Goal: Information Seeking & Learning: Learn about a topic

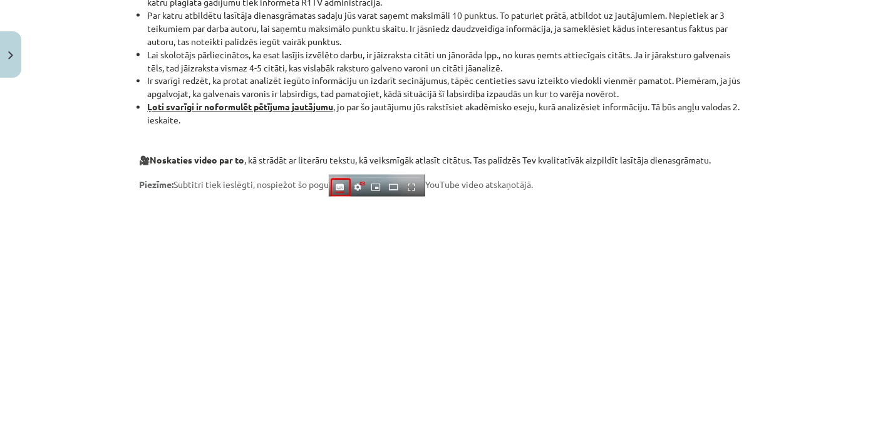
scroll to position [1019, 0]
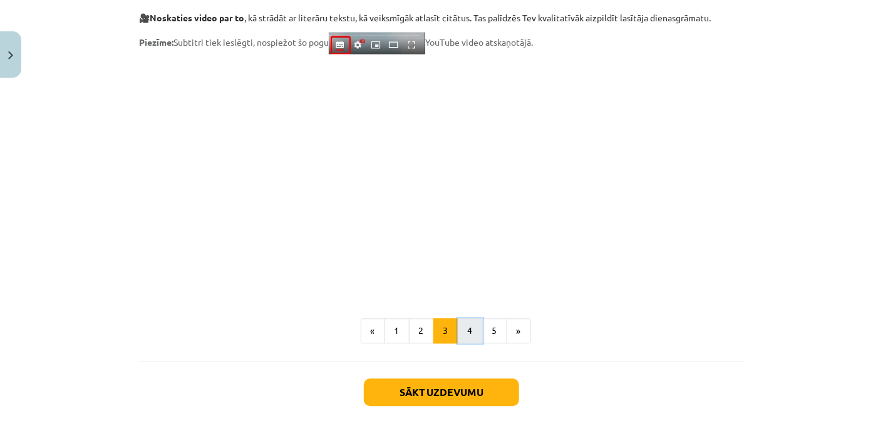
click at [458, 332] on button "4" at bounding box center [470, 330] width 25 height 25
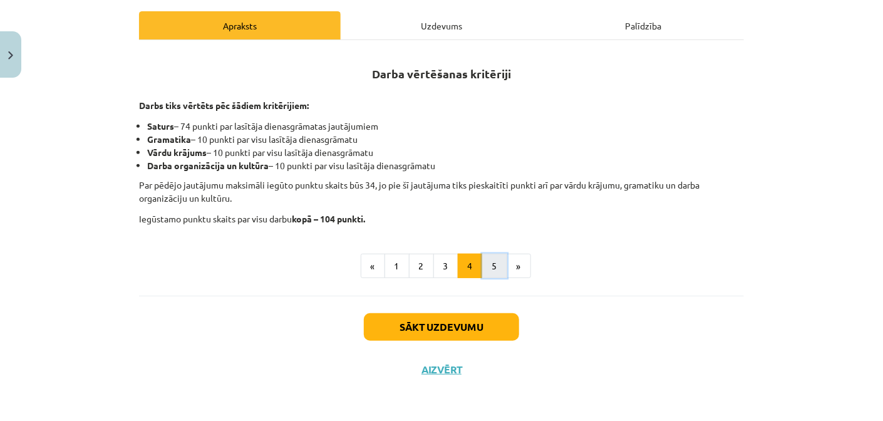
click at [493, 266] on button "5" at bounding box center [494, 266] width 25 height 25
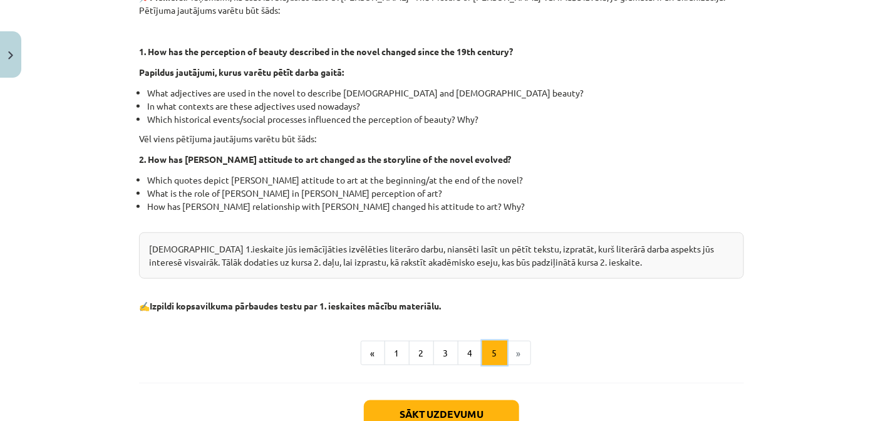
scroll to position [360, 0]
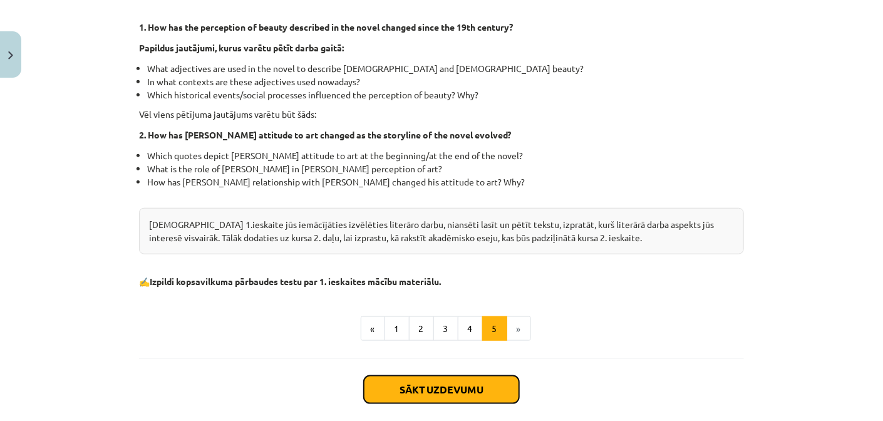
click at [460, 381] on button "Sākt uzdevumu" at bounding box center [441, 390] width 155 height 28
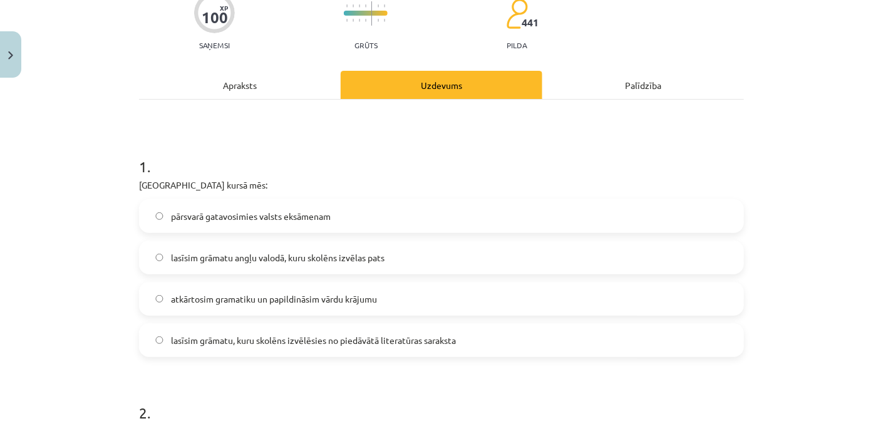
scroll to position [157, 0]
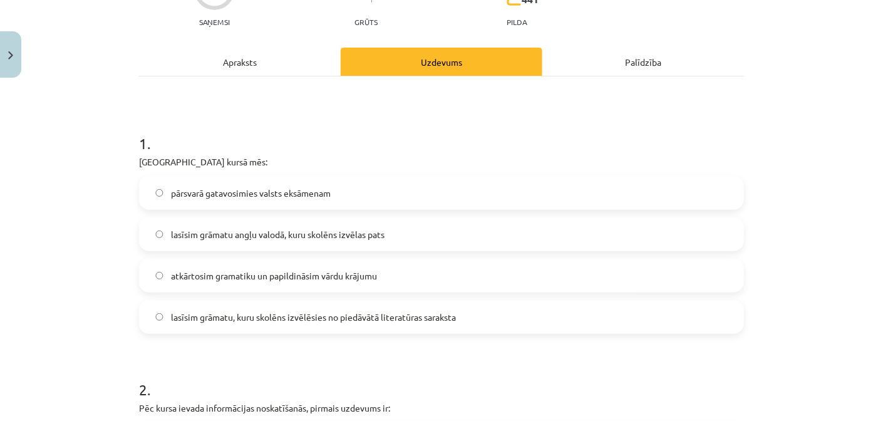
click at [251, 323] on label "lasīsim grāmatu, kuru skolēns izvēlēsies no piedāvātā literatūras saraksta" at bounding box center [441, 316] width 603 height 31
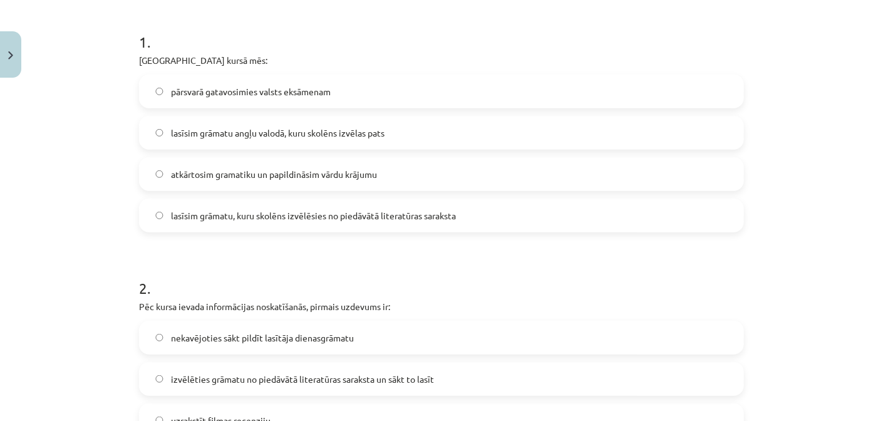
scroll to position [345, 0]
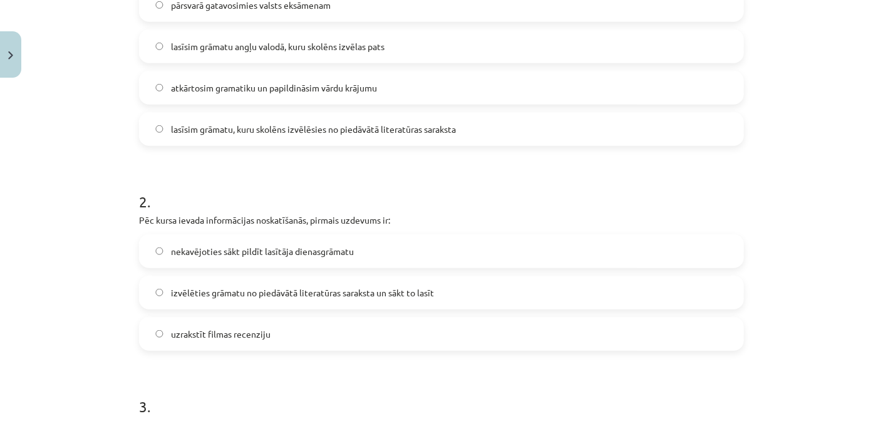
click at [304, 291] on span "izvēlēties grāmatu no piedāvātā literatūras saraksta un sākt to lasīt" at bounding box center [302, 292] width 263 height 13
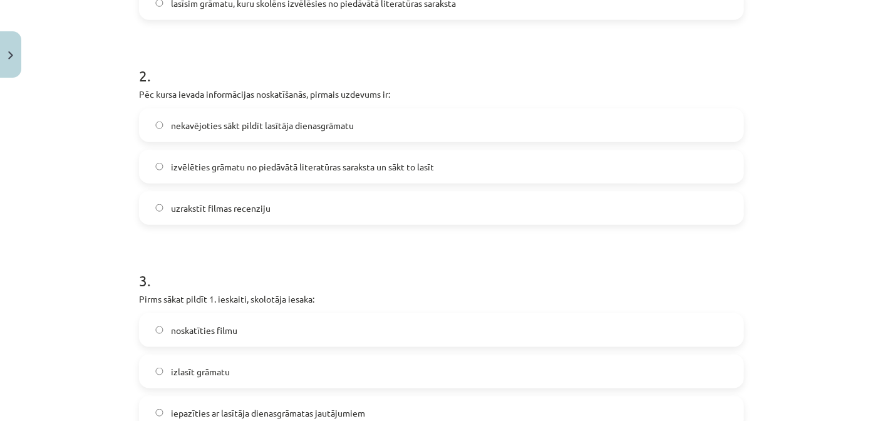
scroll to position [532, 0]
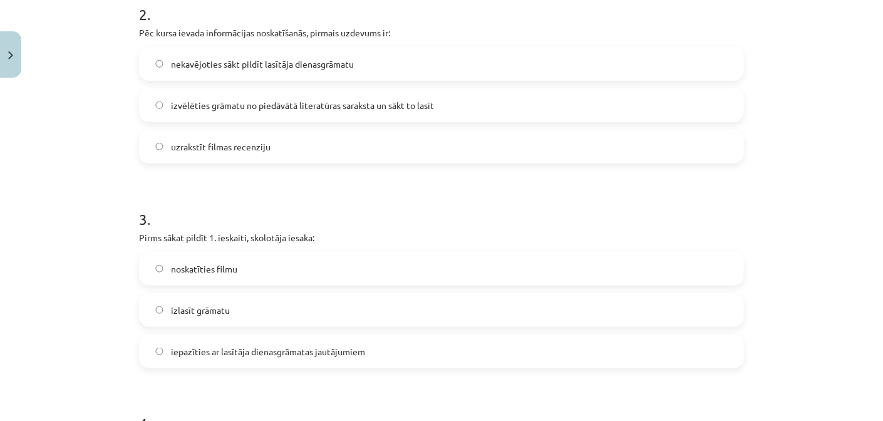
click at [278, 353] on span "iepazīties ar lasītāja dienasgrāmatas jautājumiem" at bounding box center [268, 351] width 194 height 13
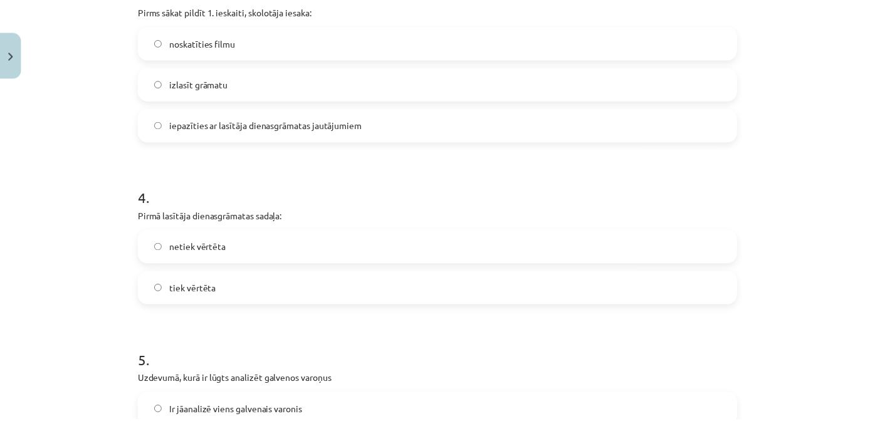
scroll to position [783, 0]
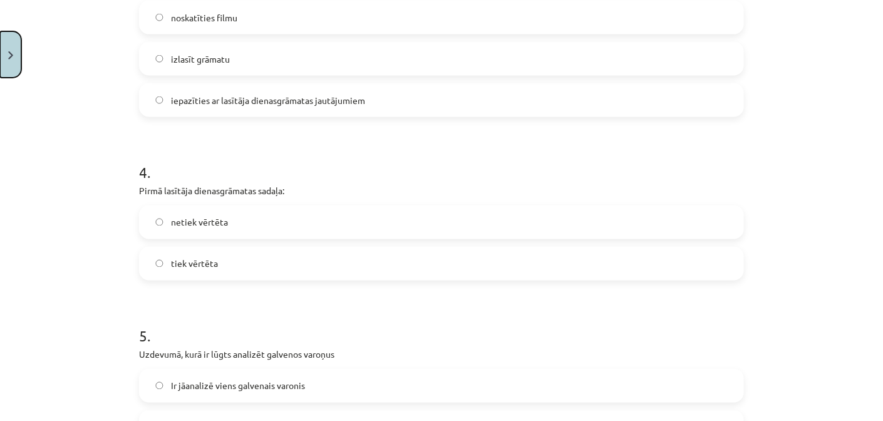
click at [18, 72] on button "Close" at bounding box center [10, 54] width 21 height 46
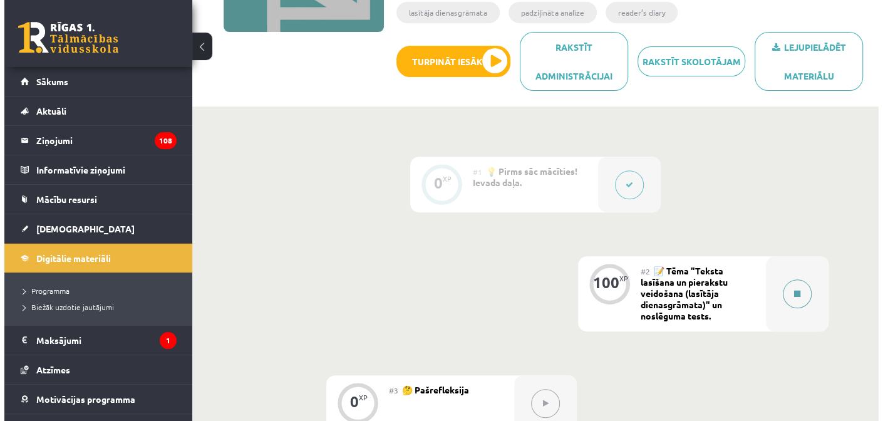
scroll to position [226, 0]
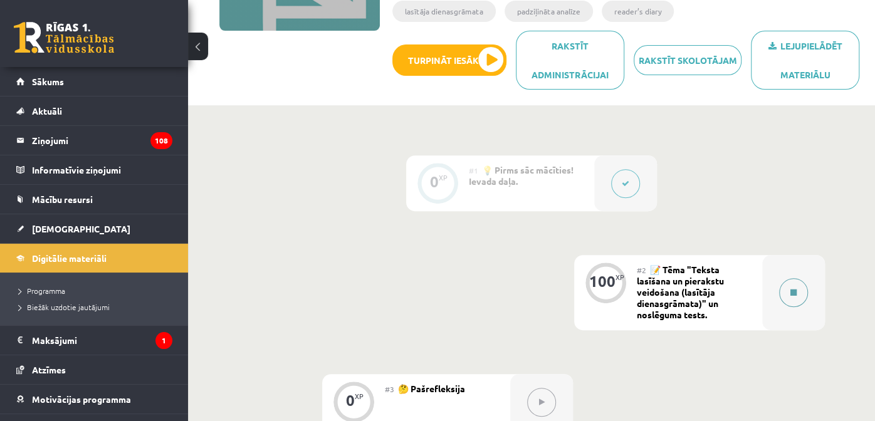
click at [799, 289] on button at bounding box center [793, 292] width 29 height 29
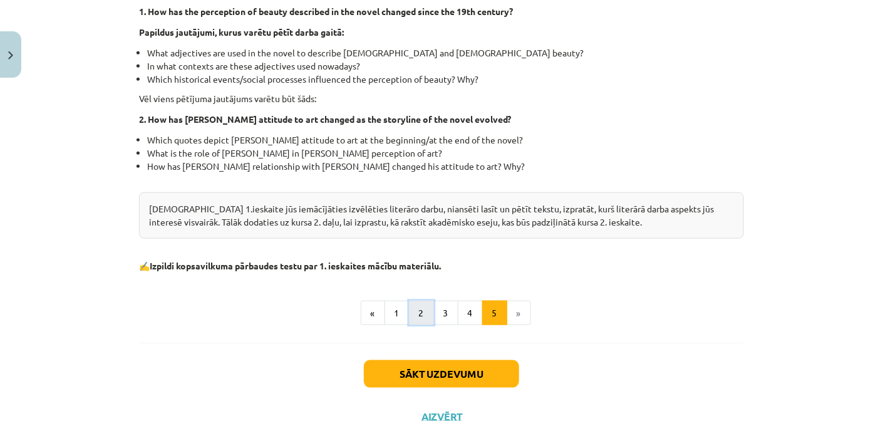
click at [422, 309] on button "2" at bounding box center [421, 313] width 25 height 25
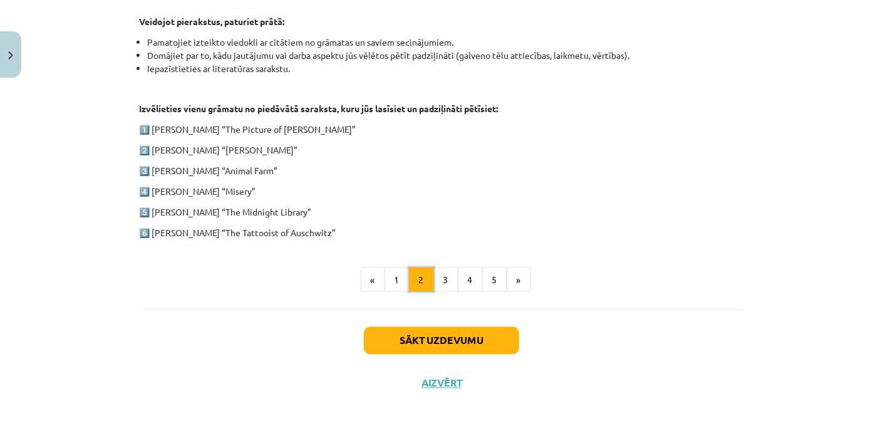
scroll to position [659, 0]
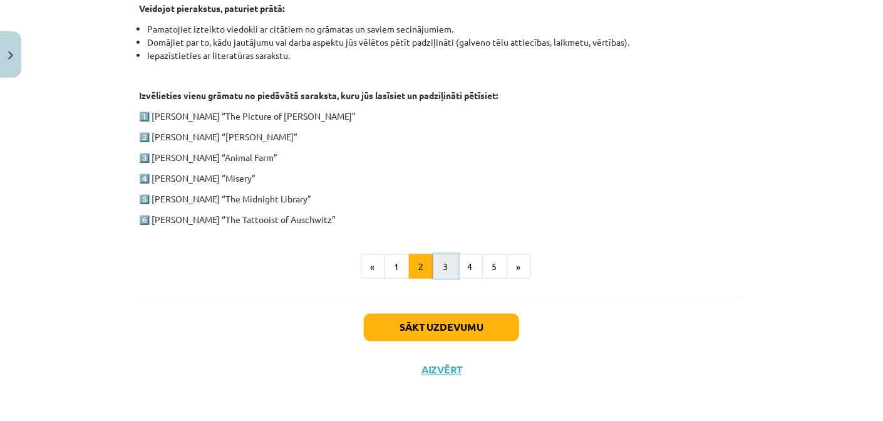
click at [444, 263] on button "3" at bounding box center [446, 266] width 25 height 25
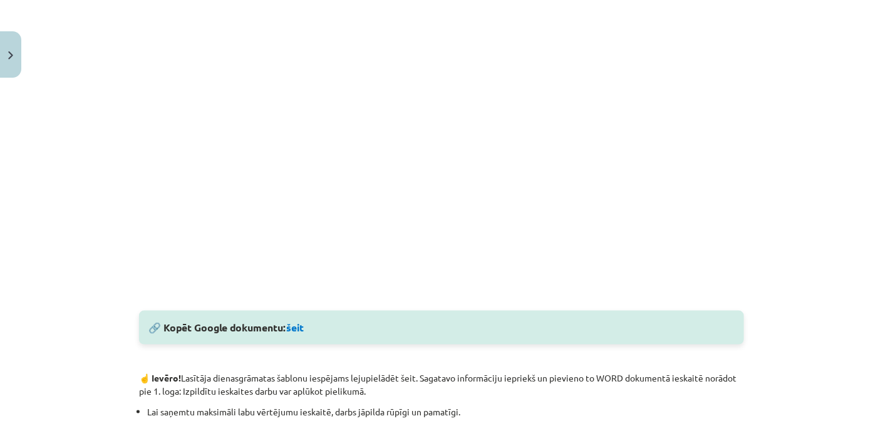
scroll to position [431, 0]
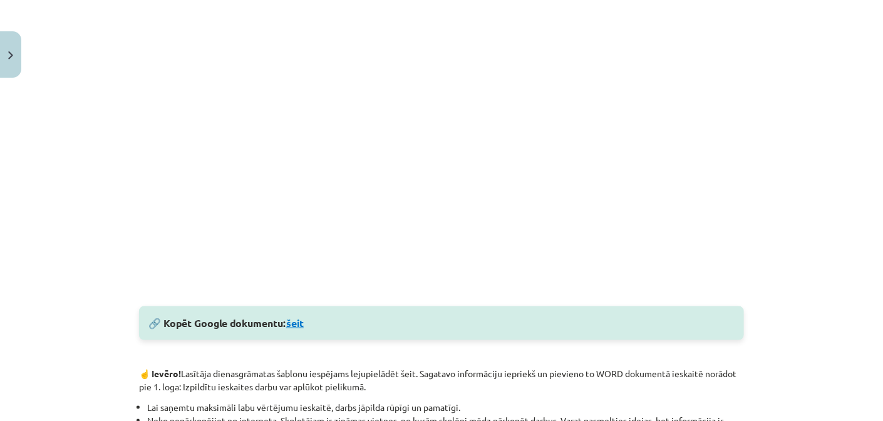
click at [297, 324] on link "šeit" at bounding box center [295, 322] width 18 height 13
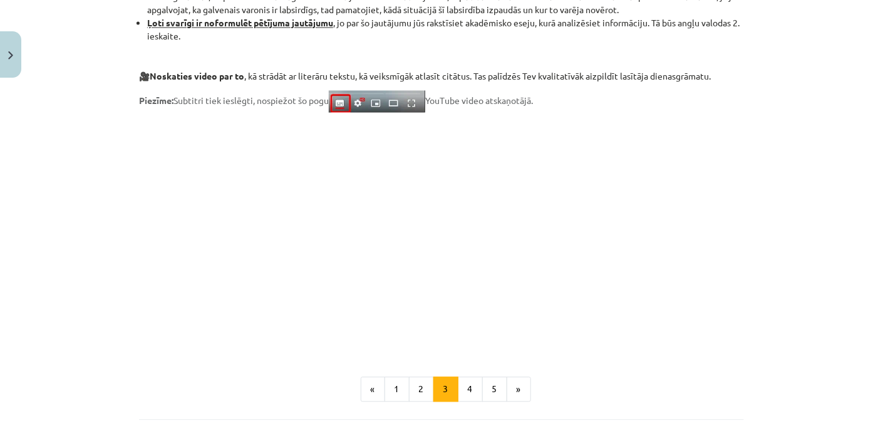
scroll to position [1084, 0]
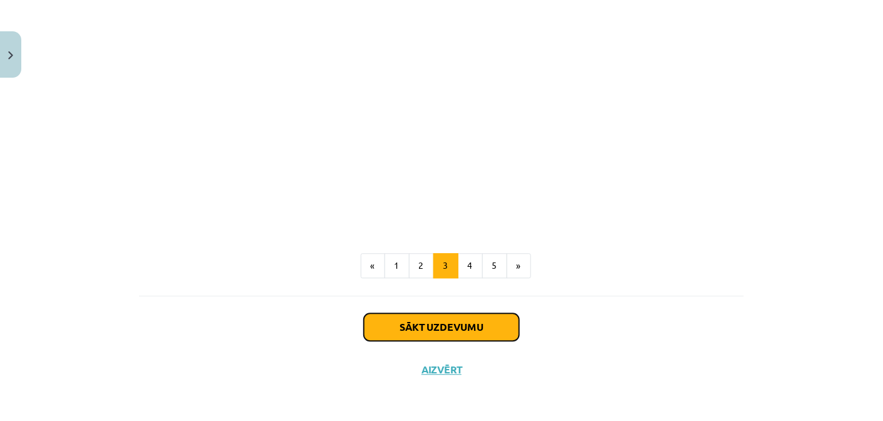
click at [486, 325] on button "Sākt uzdevumu" at bounding box center [441, 327] width 155 height 28
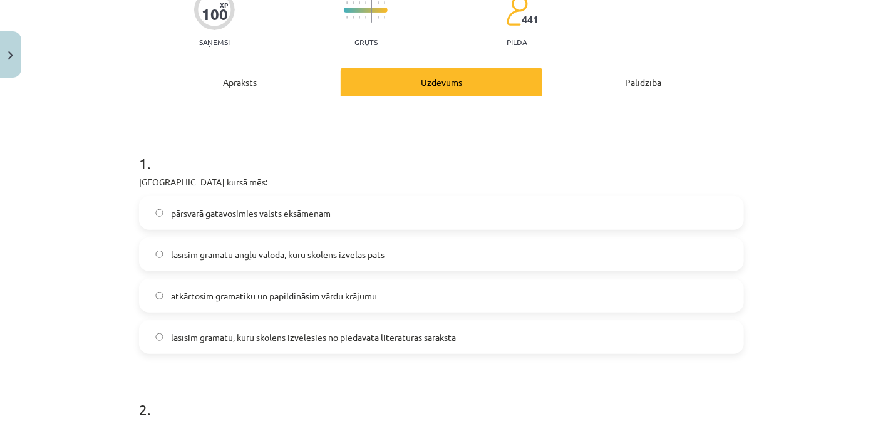
scroll to position [157, 0]
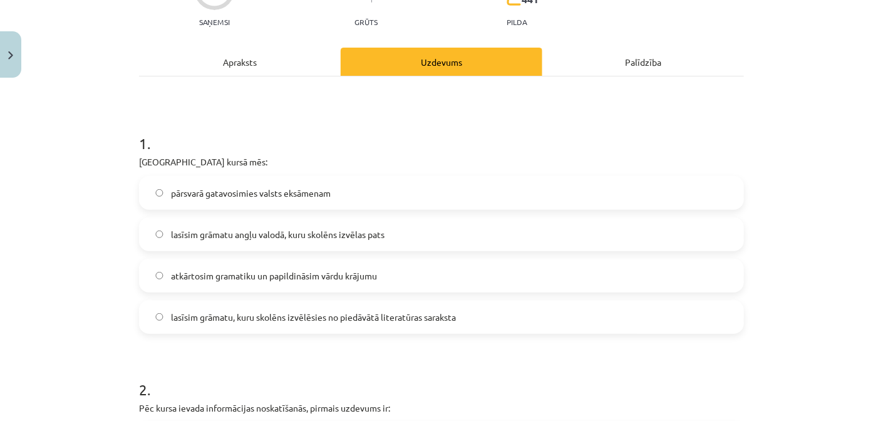
click at [274, 301] on label "lasīsim grāmatu, kuru skolēns izvēlēsies no piedāvātā literatūras saraksta" at bounding box center [441, 316] width 603 height 31
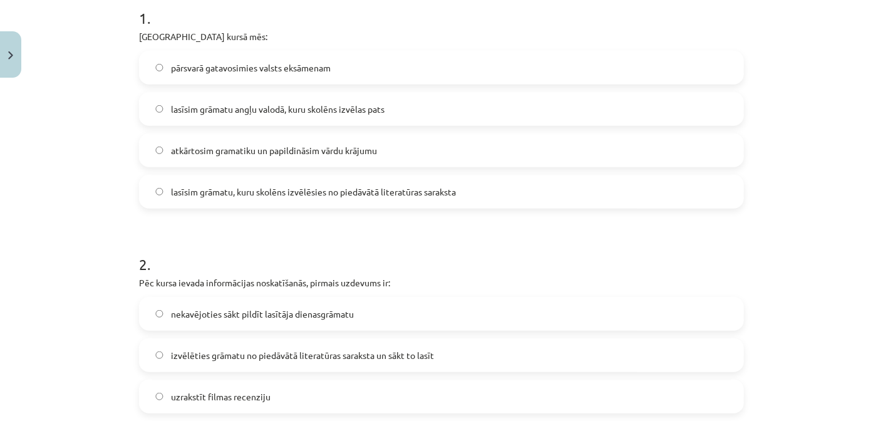
scroll to position [407, 0]
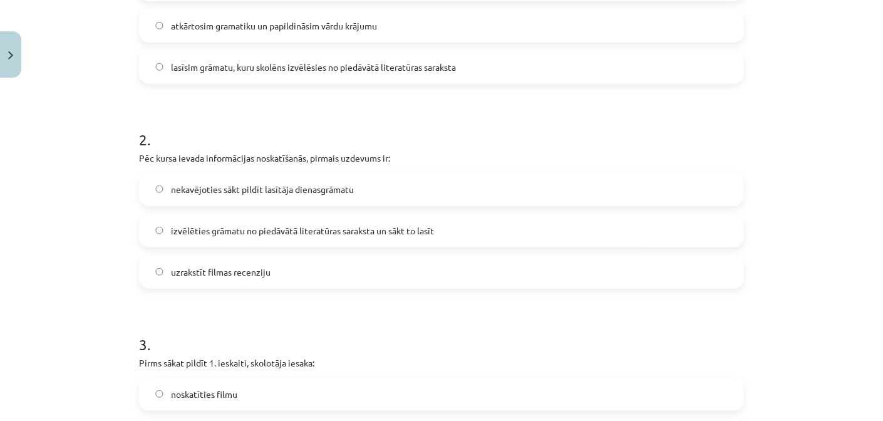
click at [273, 219] on label "izvēlēties grāmatu no piedāvātā literatūras saraksta un sākt to lasīt" at bounding box center [441, 230] width 603 height 31
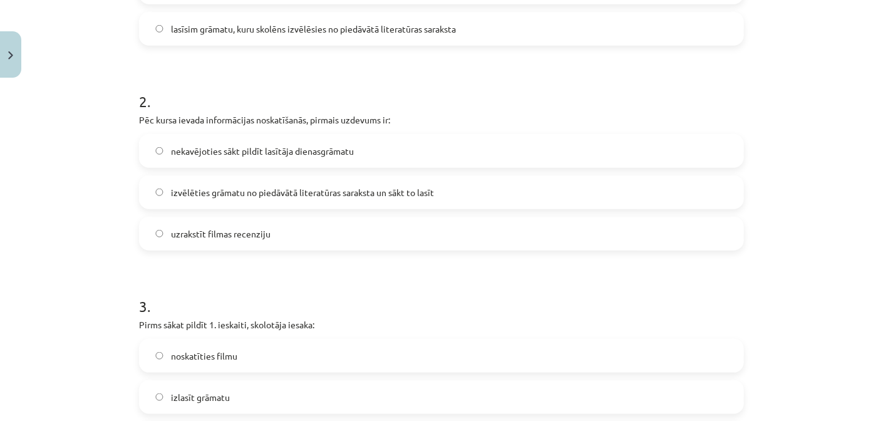
scroll to position [470, 0]
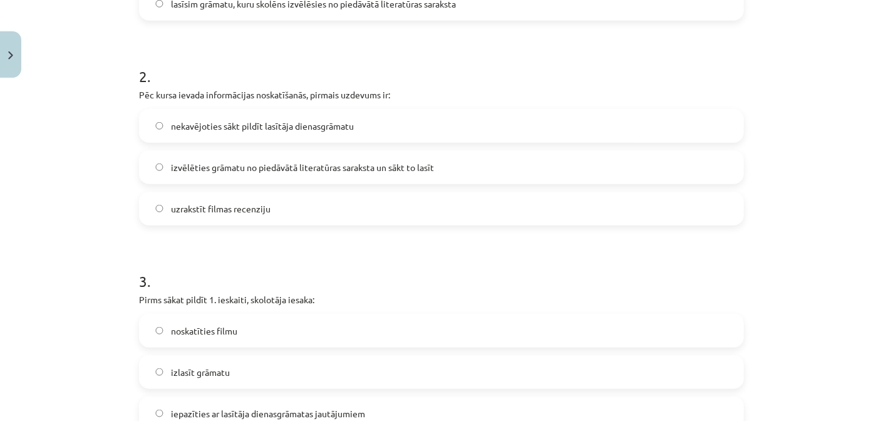
click at [152, 259] on h1 "3 ." at bounding box center [441, 270] width 605 height 39
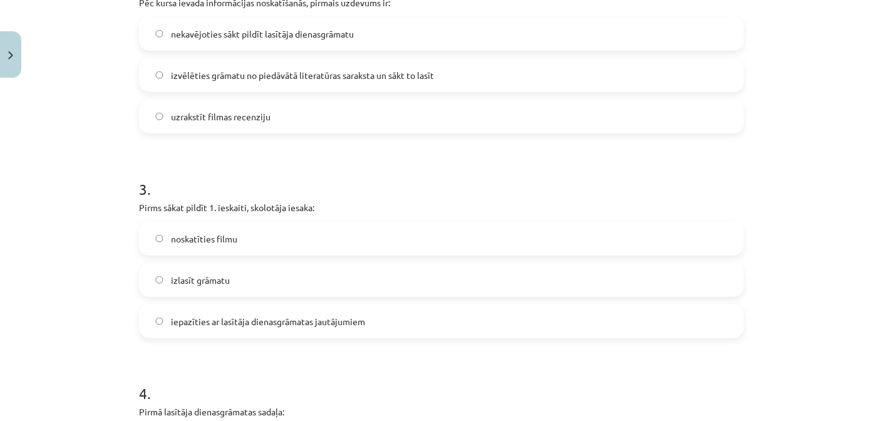
scroll to position [595, 0]
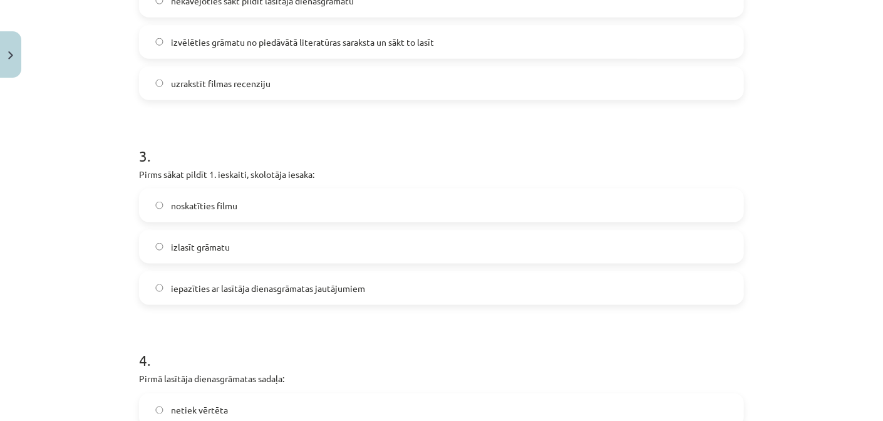
click at [217, 289] on span "iepazīties ar lasītāja dienasgrāmatas jautājumiem" at bounding box center [268, 288] width 194 height 13
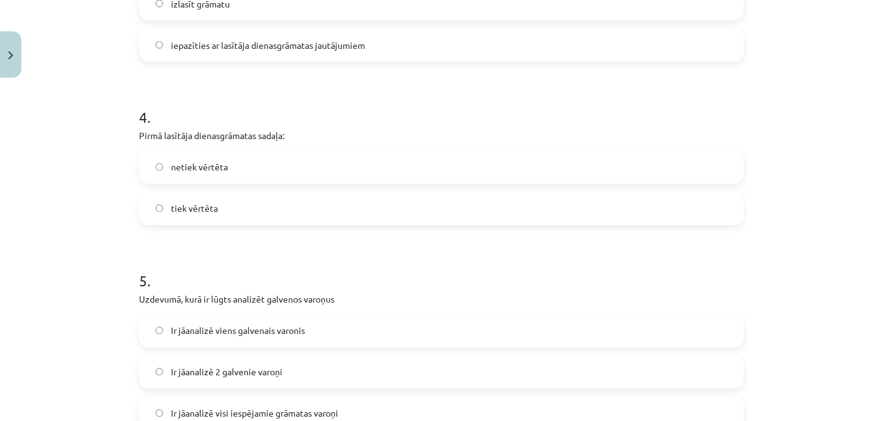
scroll to position [845, 0]
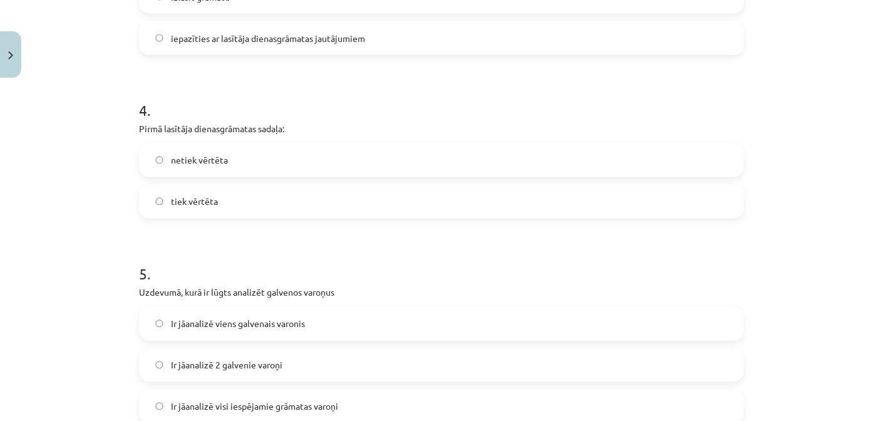
click at [210, 139] on div "4 . Pirmā lasītāja dienasgrāmatas sadaļa: netiek vērtēta tiek vērtēta" at bounding box center [441, 149] width 605 height 138
click at [212, 151] on label "netiek vērtēta" at bounding box center [441, 160] width 603 height 31
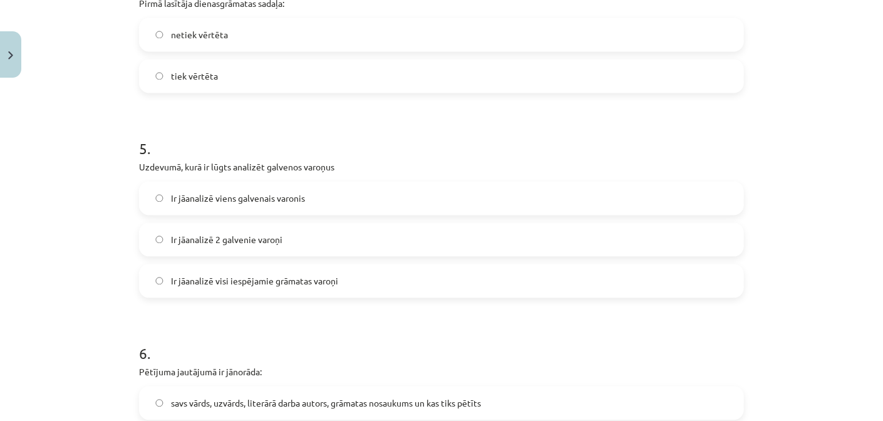
scroll to position [1034, 0]
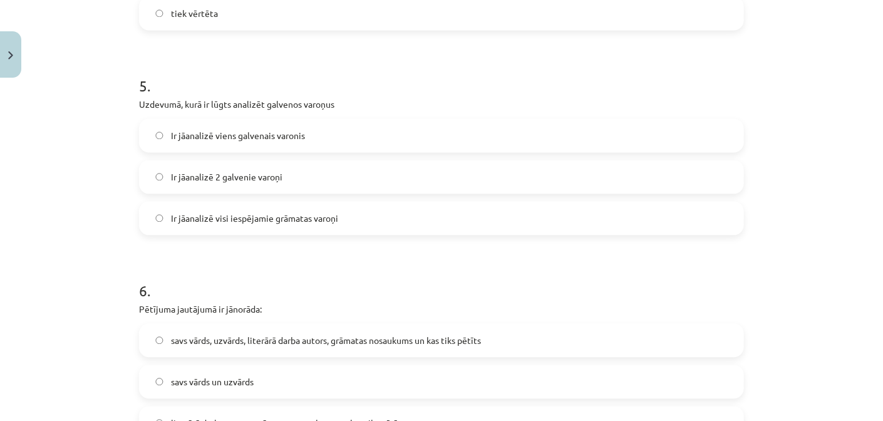
click at [273, 170] on span "Ir jāanalizē 2 galvenie varoņi" at bounding box center [227, 176] width 112 height 13
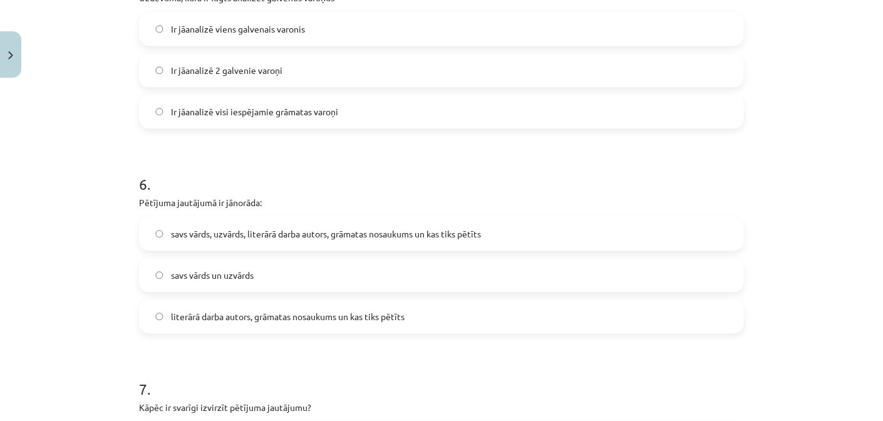
scroll to position [1158, 0]
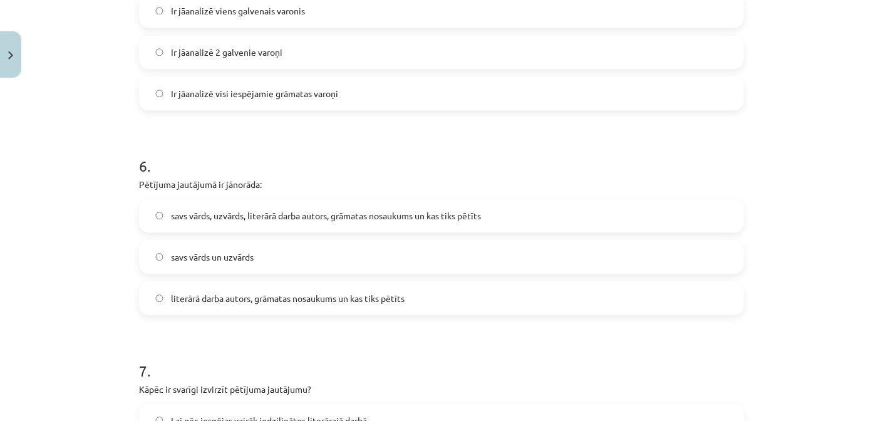
click at [333, 311] on label "literārā darba autors, grāmatas nosaukums un kas tiks pētīts" at bounding box center [441, 298] width 603 height 31
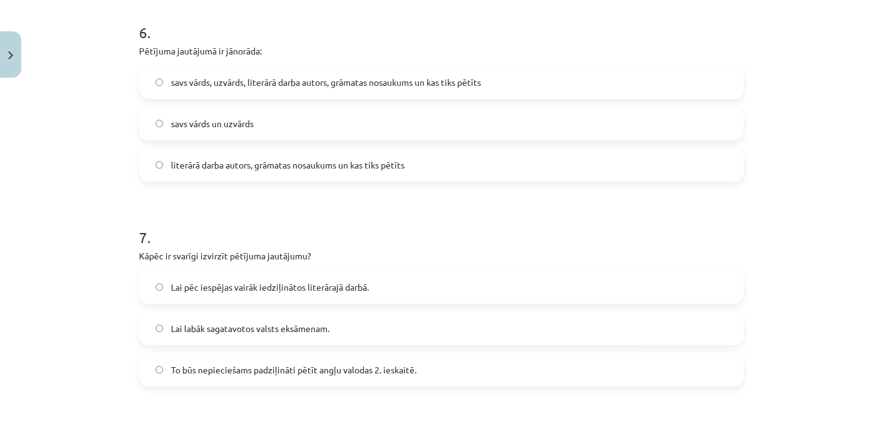
scroll to position [1347, 0]
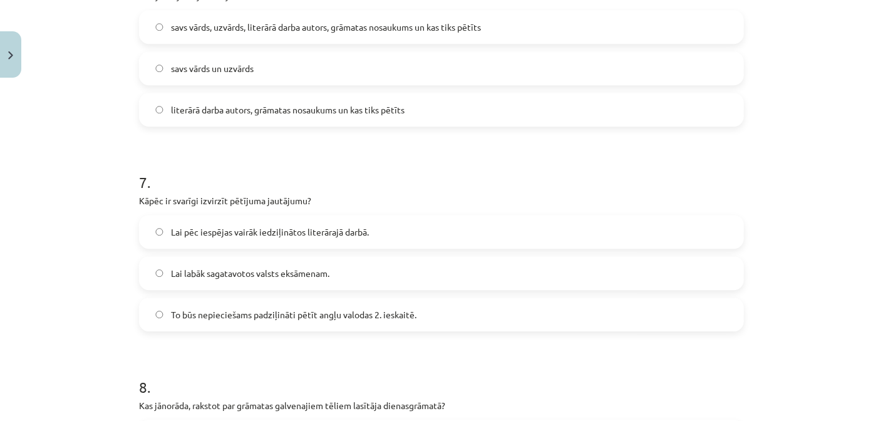
click at [245, 234] on span "Lai pēc iespējas vairāk iedziļinātos literārajā darbā." at bounding box center [270, 232] width 198 height 13
click at [269, 311] on span "To būs nepieciešams padziļināti pētīt angļu valodas 2. ieskaitē." at bounding box center [294, 314] width 246 height 13
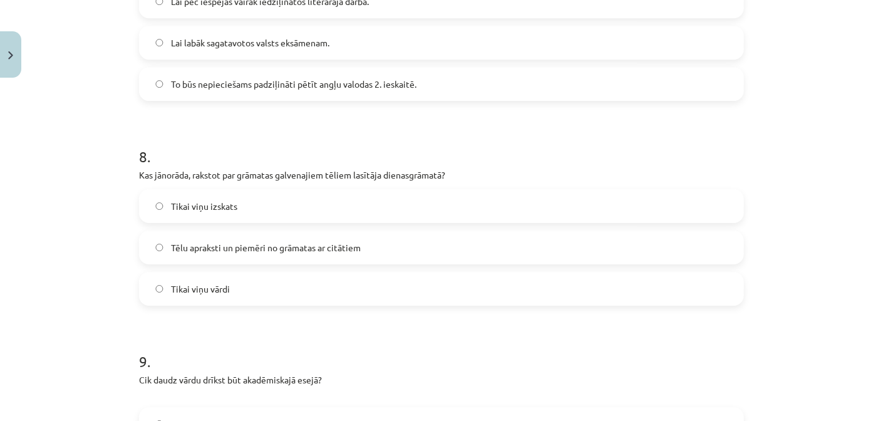
scroll to position [1660, 0]
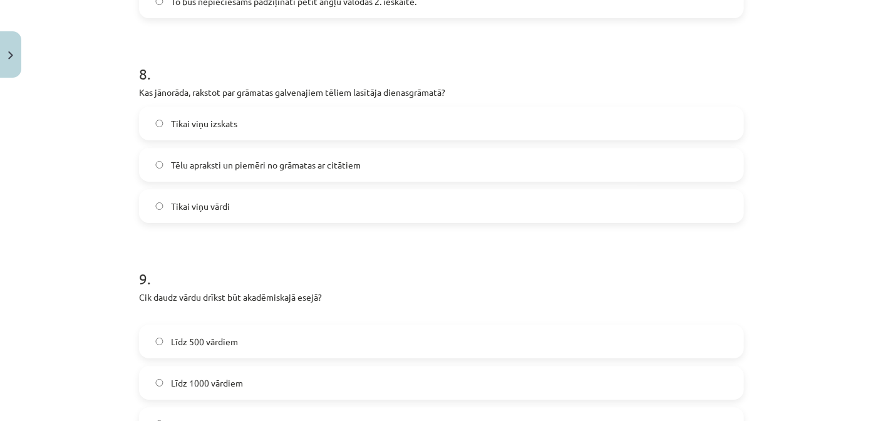
click at [252, 165] on span "Tēlu apraksti un piemēri no grāmatas ar citātiem" at bounding box center [266, 165] width 190 height 13
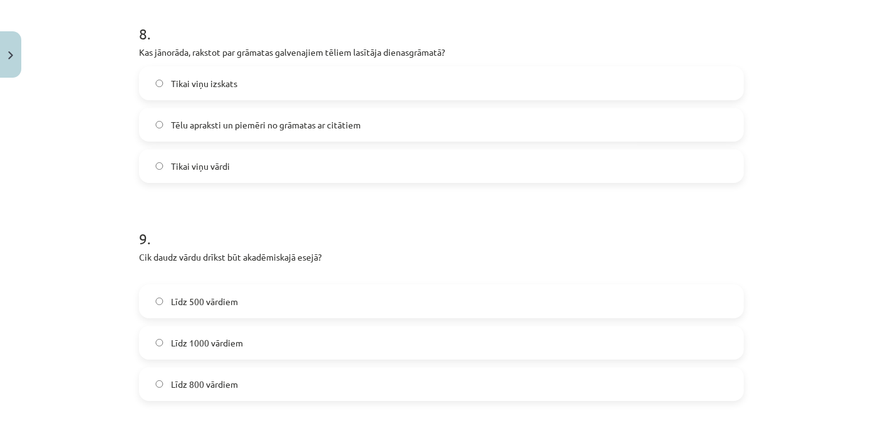
scroll to position [1723, 0]
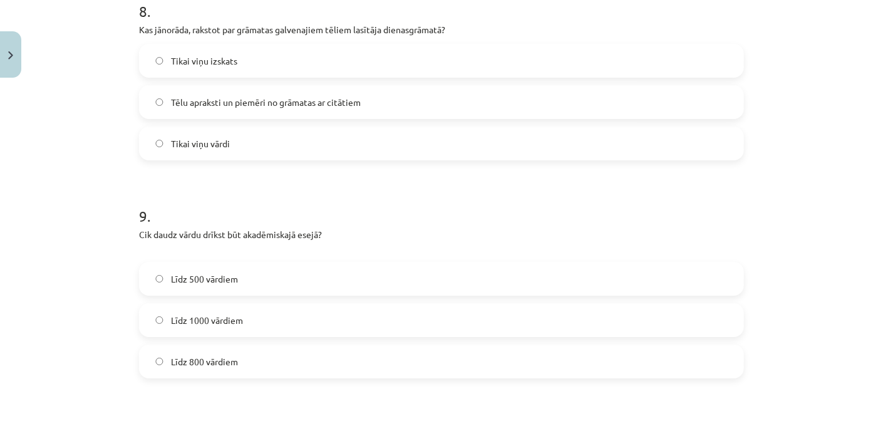
click at [204, 362] on span "Līdz 800 vārdiem" at bounding box center [204, 361] width 67 height 13
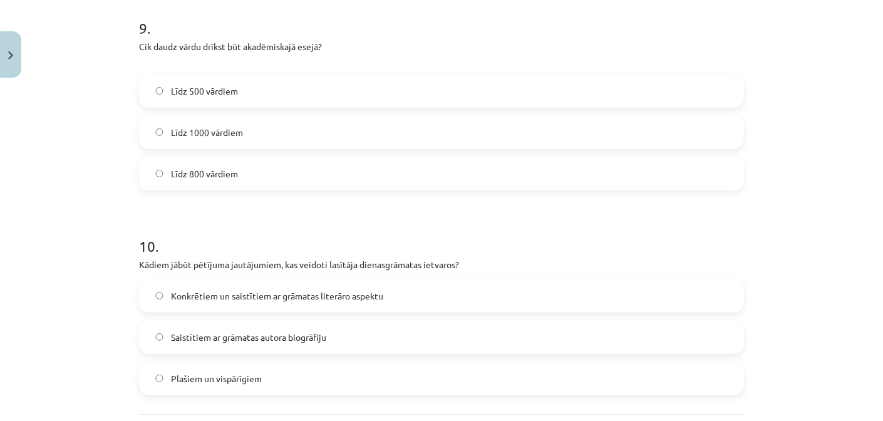
scroll to position [1974, 0]
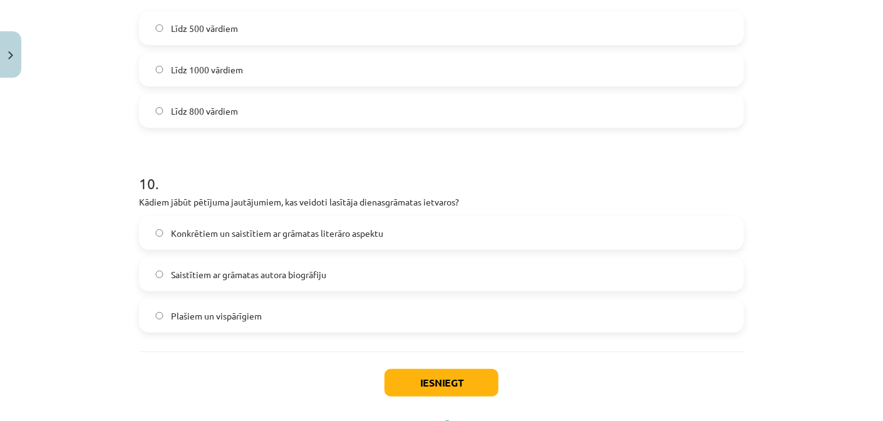
click at [522, 234] on label "Konkrētiem un saistītiem ar grāmatas literāro aspektu" at bounding box center [441, 232] width 603 height 31
click at [413, 388] on button "Iesniegt" at bounding box center [442, 383] width 114 height 28
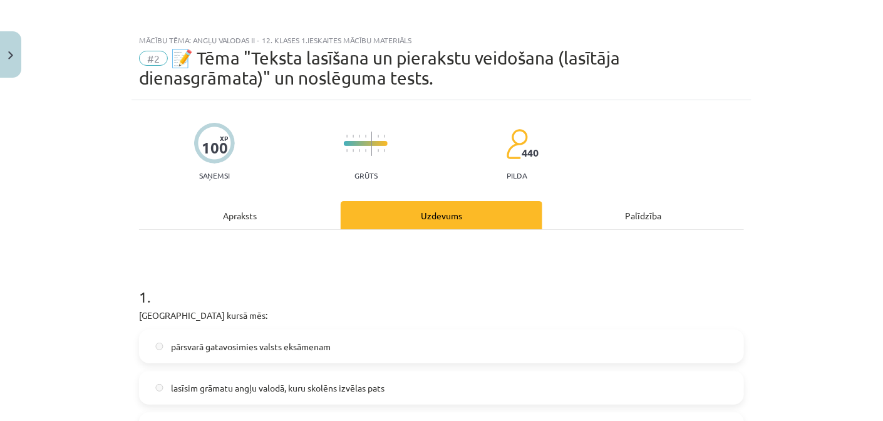
scroll to position [0, 0]
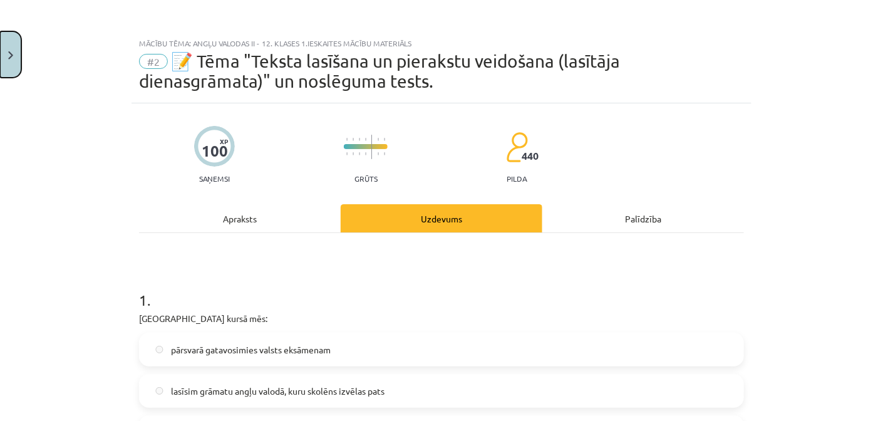
click at [9, 53] on img "Close" at bounding box center [10, 55] width 5 height 8
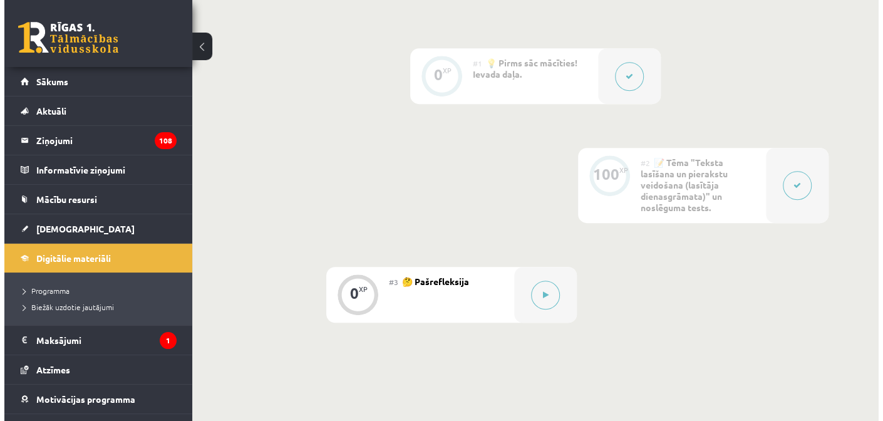
scroll to position [453, 0]
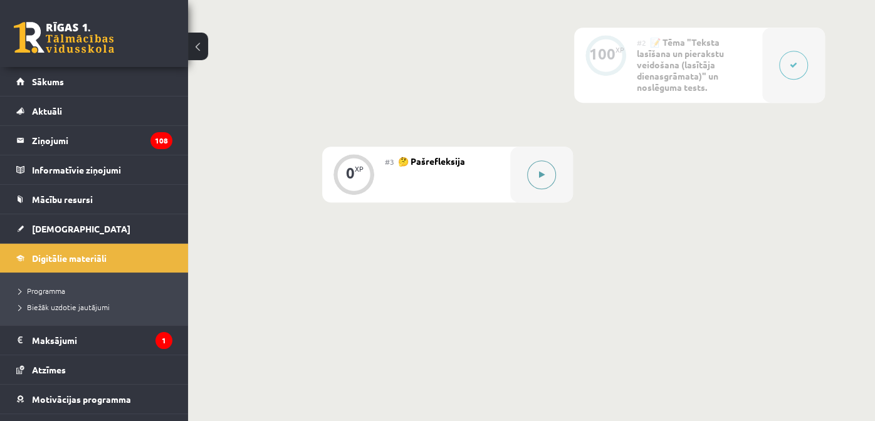
click at [543, 176] on icon at bounding box center [542, 175] width 6 height 8
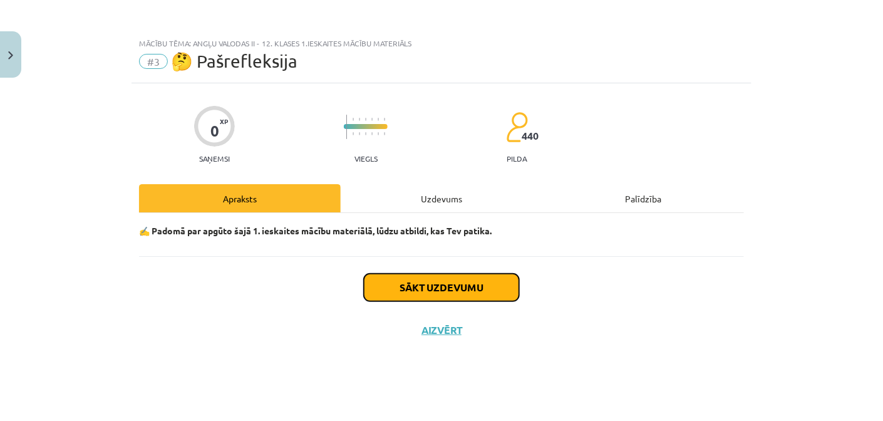
click at [463, 285] on button "Sākt uzdevumu" at bounding box center [441, 288] width 155 height 28
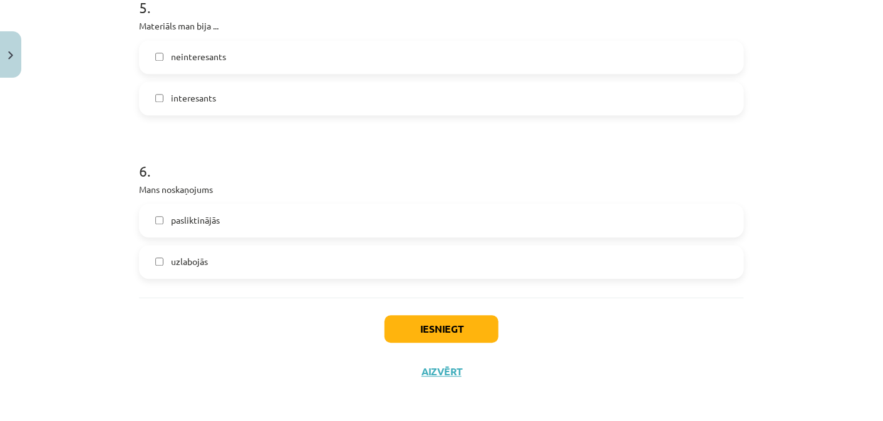
scroll to position [1142, 0]
click at [447, 313] on button "Iesniegt" at bounding box center [442, 327] width 114 height 28
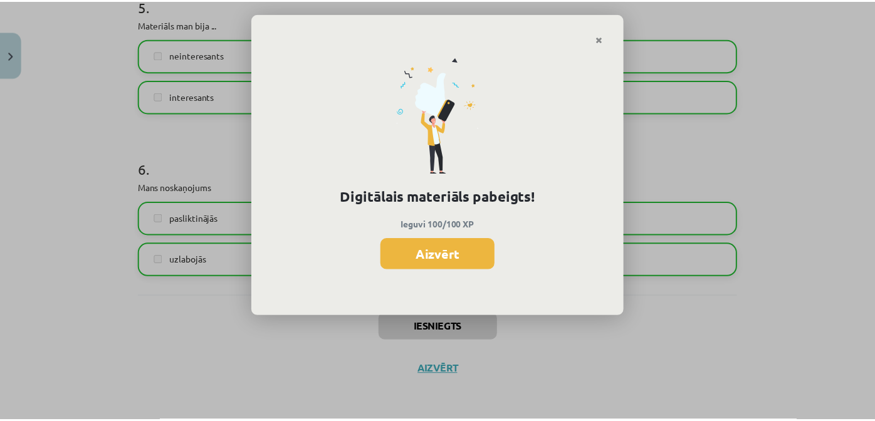
scroll to position [424, 0]
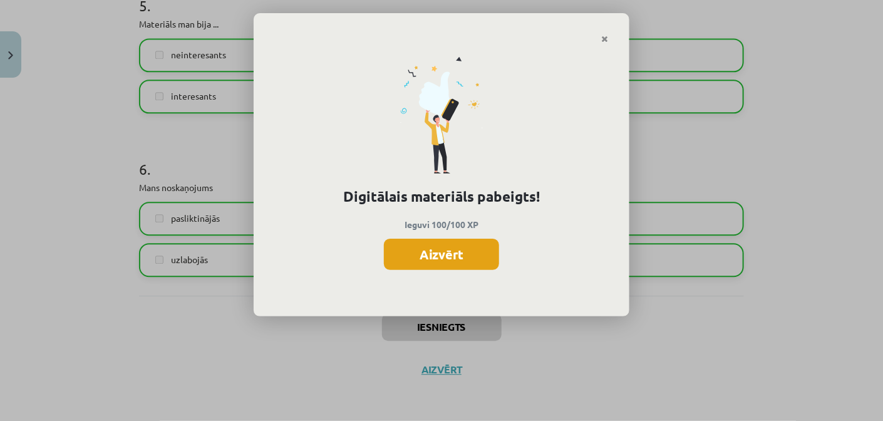
click at [474, 247] on button "Aizvērt" at bounding box center [441, 254] width 115 height 31
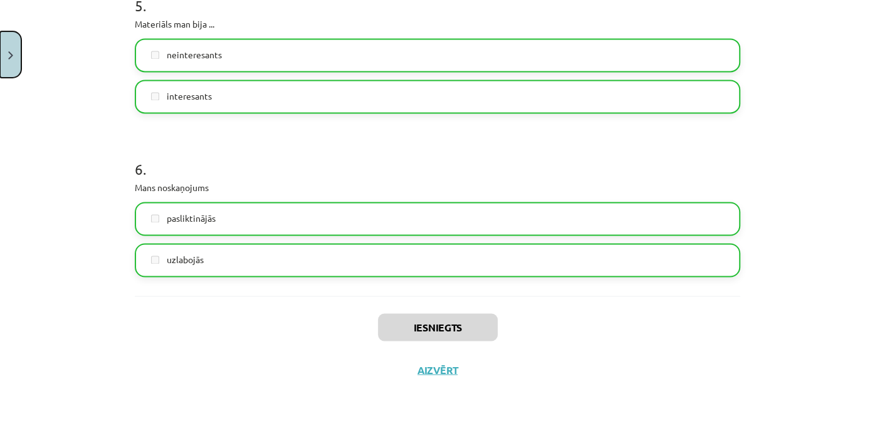
click at [8, 53] on img "Close" at bounding box center [10, 55] width 5 height 8
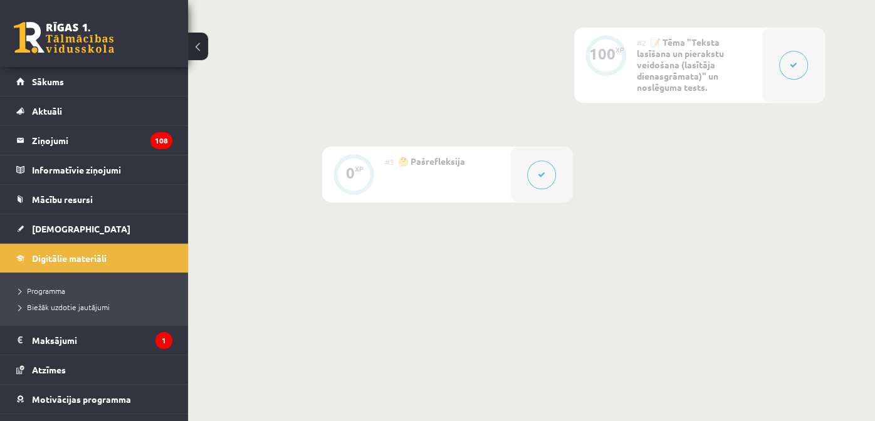
scroll to position [362, 0]
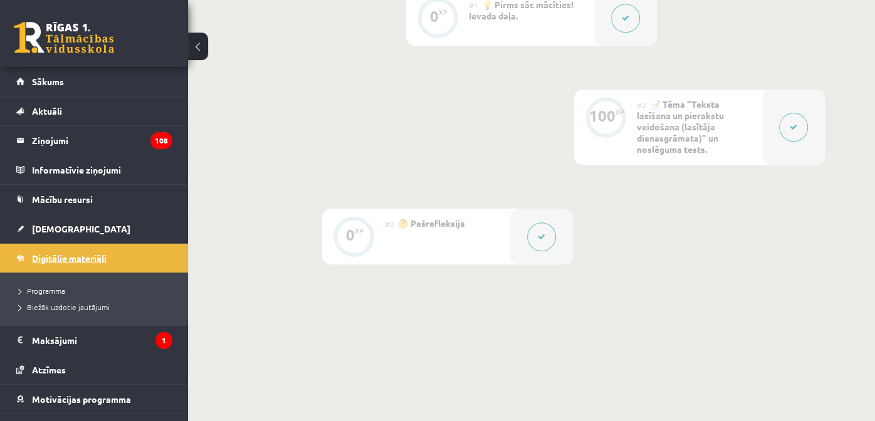
click at [73, 260] on span "Digitālie materiāli" at bounding box center [69, 257] width 75 height 11
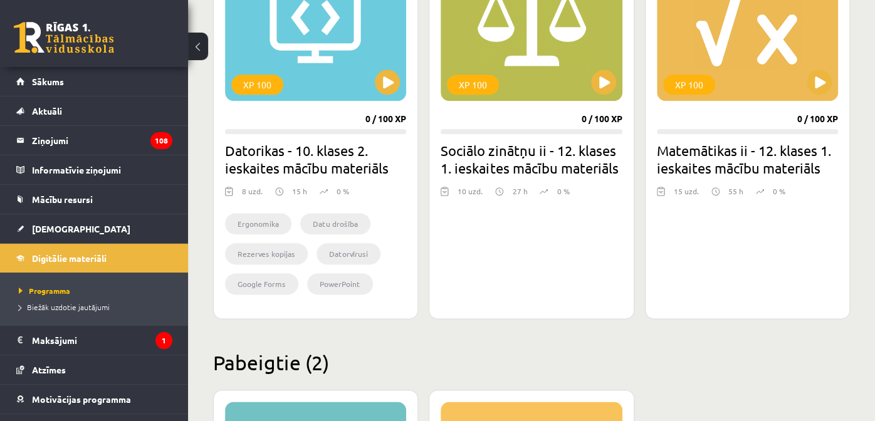
scroll to position [798, 0]
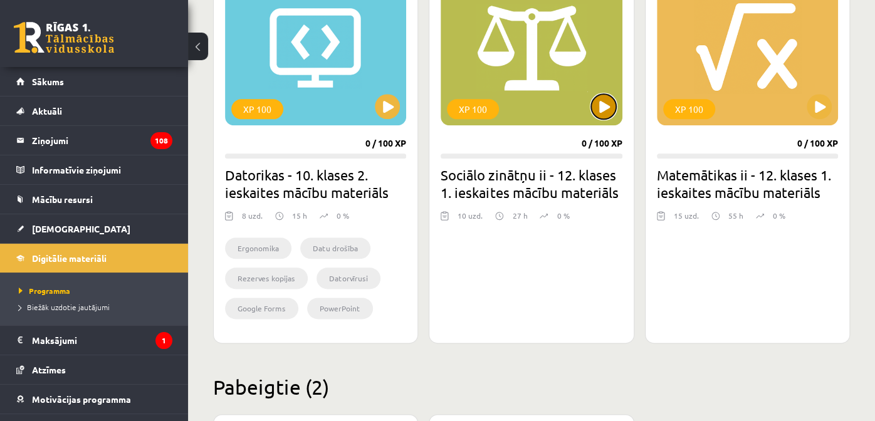
click at [600, 105] on button at bounding box center [603, 106] width 25 height 25
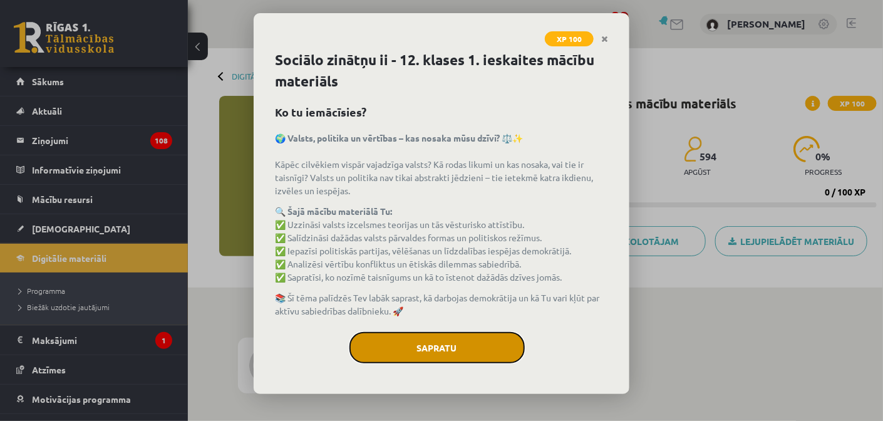
click at [491, 337] on button "Sapratu" at bounding box center [437, 347] width 175 height 31
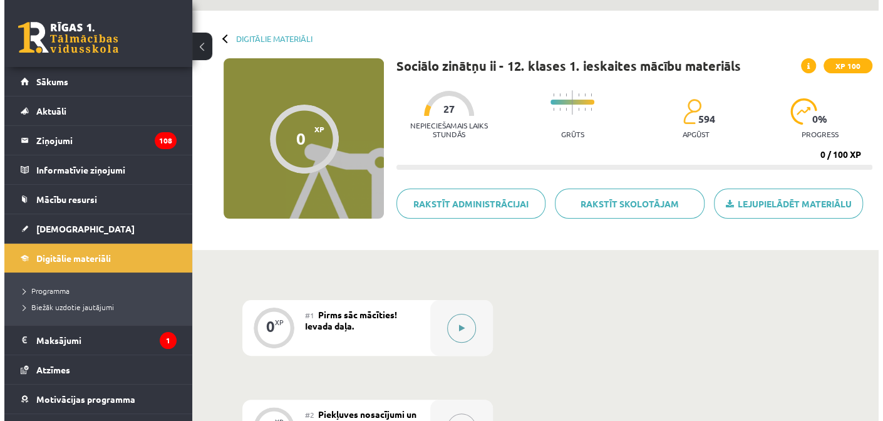
scroll to position [62, 0]
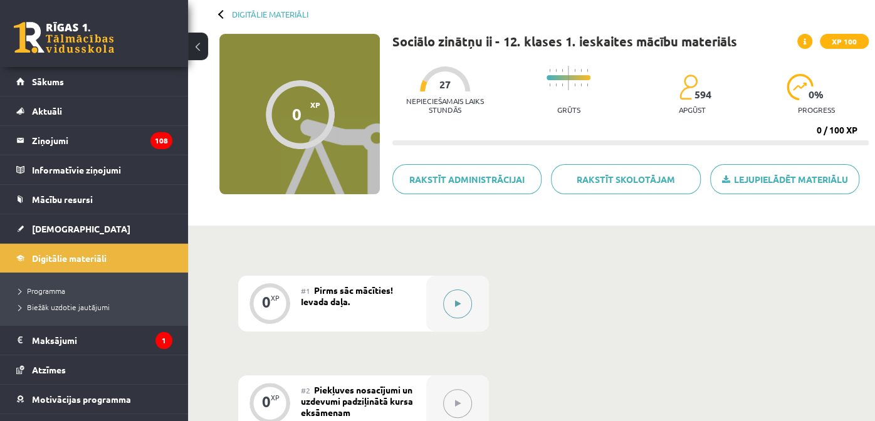
click at [466, 298] on button at bounding box center [457, 303] width 29 height 29
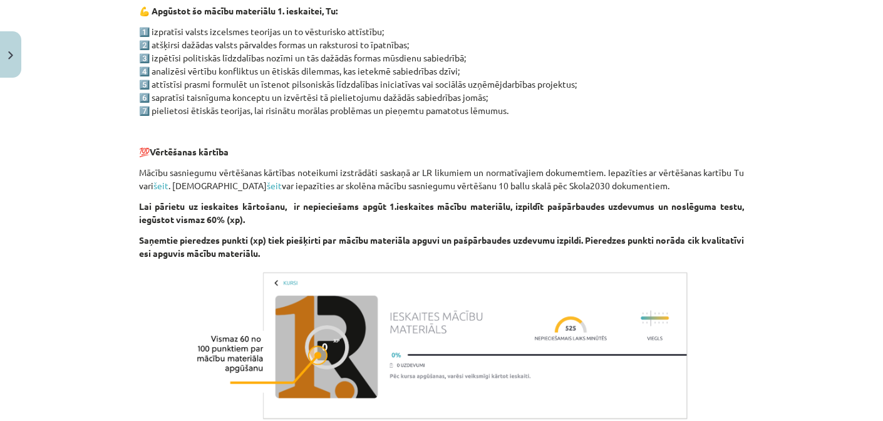
scroll to position [689, 0]
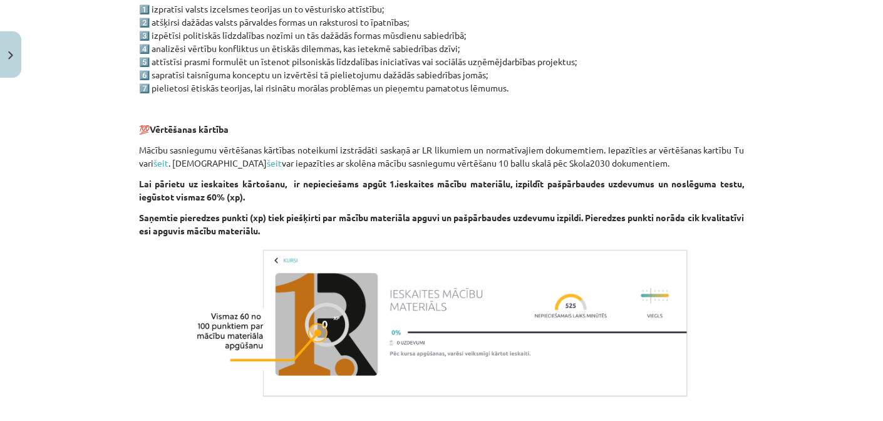
click at [313, 187] on strong "Lai pārietu uz ieskaites kārtošanu, ir nepieciešams apgūt 1.ieskaites mācību ma…" at bounding box center [441, 190] width 605 height 24
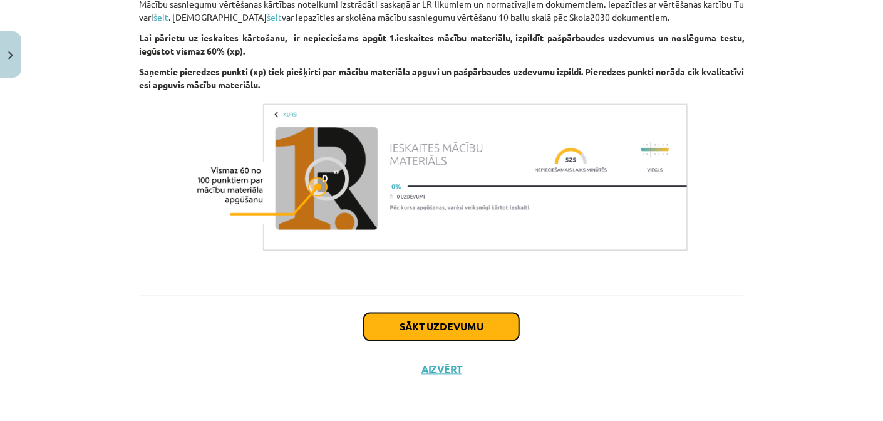
click at [471, 328] on button "Sākt uzdevumu" at bounding box center [441, 327] width 155 height 28
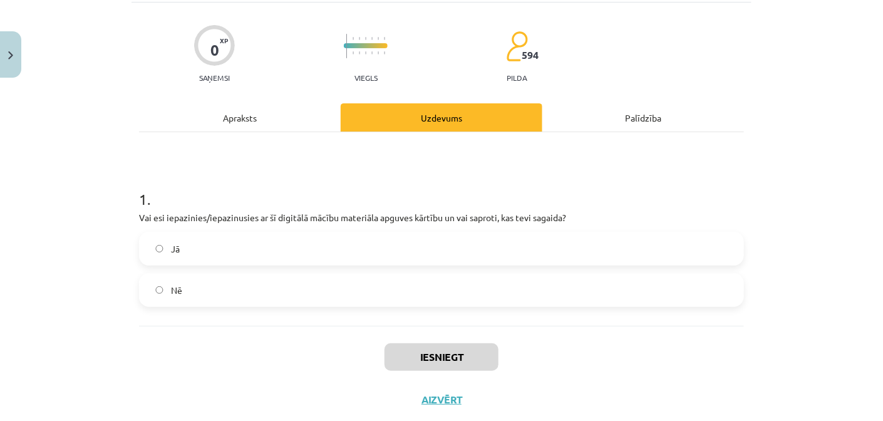
scroll to position [31, 0]
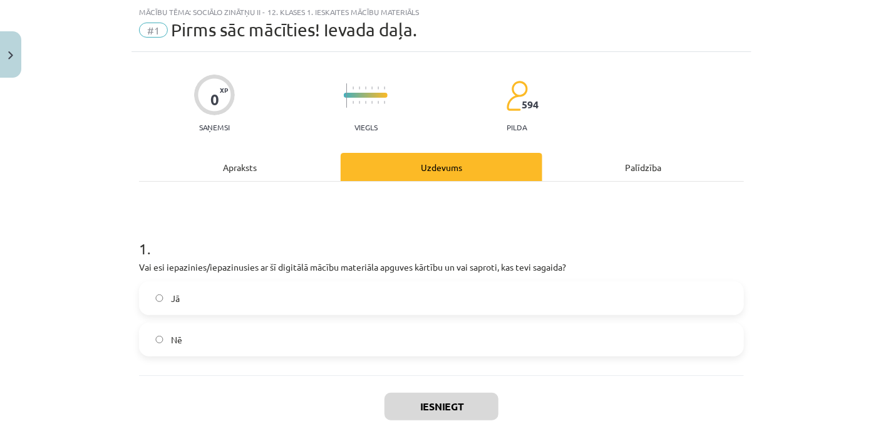
click at [347, 274] on div "1 . Vai esi iepazinies/iepazinusies ar šī digitālā mācību materiāla apguves kār…" at bounding box center [441, 287] width 605 height 138
click at [340, 299] on label "Jā" at bounding box center [441, 298] width 603 height 31
click at [478, 408] on button "Iesniegt" at bounding box center [442, 407] width 114 height 28
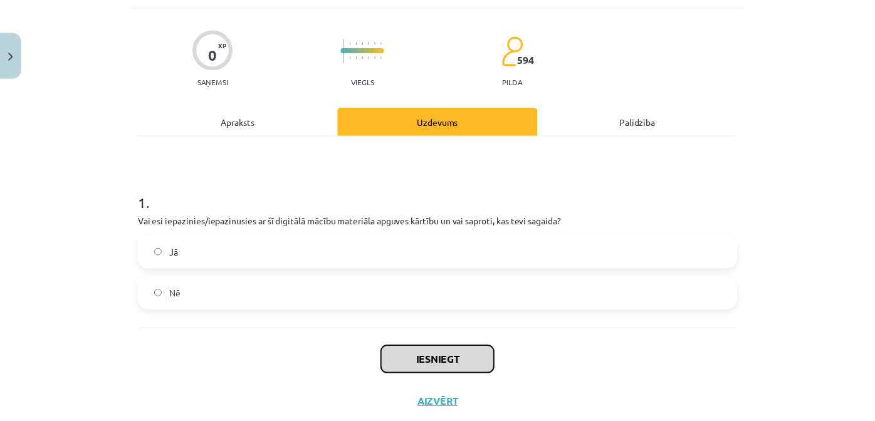
scroll to position [93, 0]
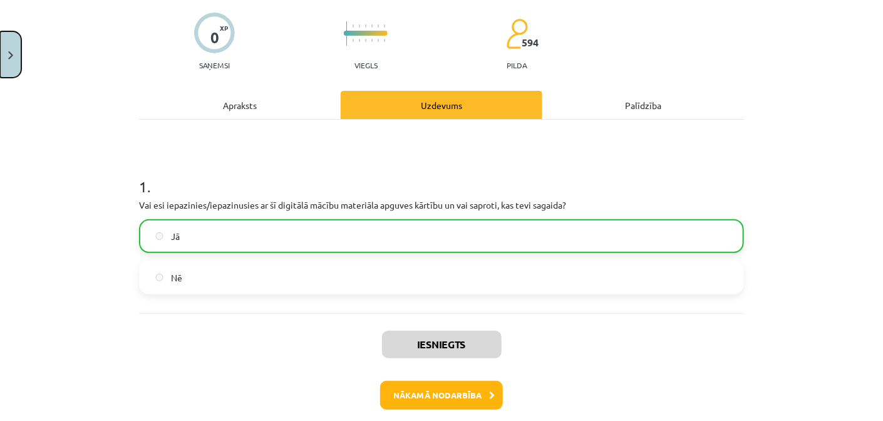
click at [13, 47] on button "Close" at bounding box center [10, 54] width 21 height 46
click at [86, 222] on div "Mācību tēma: Sociālo zinātņu ii - 12. klases 1. ieskaites mācību materiāls #1 P…" at bounding box center [441, 210] width 883 height 421
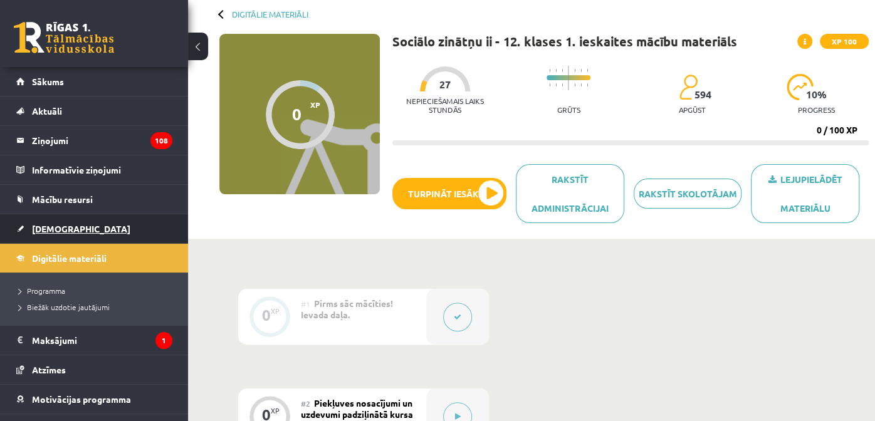
click at [75, 222] on link "[DEMOGRAPHIC_DATA]" at bounding box center [94, 228] width 156 height 29
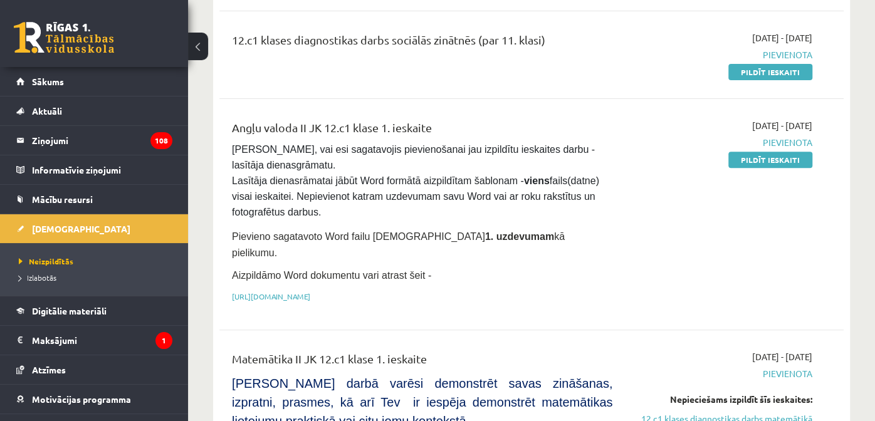
scroll to position [251, 0]
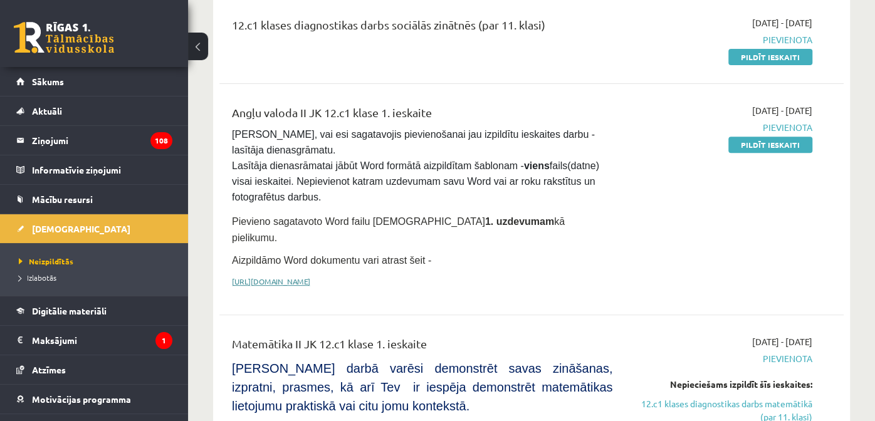
click at [310, 276] on link "[URL][DOMAIN_NAME]" at bounding box center [271, 281] width 78 height 10
